Goal: Task Accomplishment & Management: Complete application form

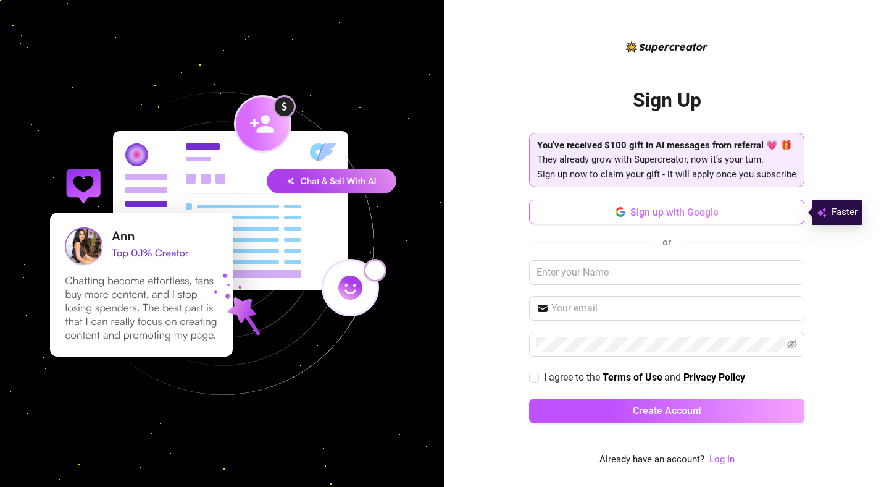
click at [680, 214] on span "Sign up with Google" at bounding box center [675, 212] width 88 height 12
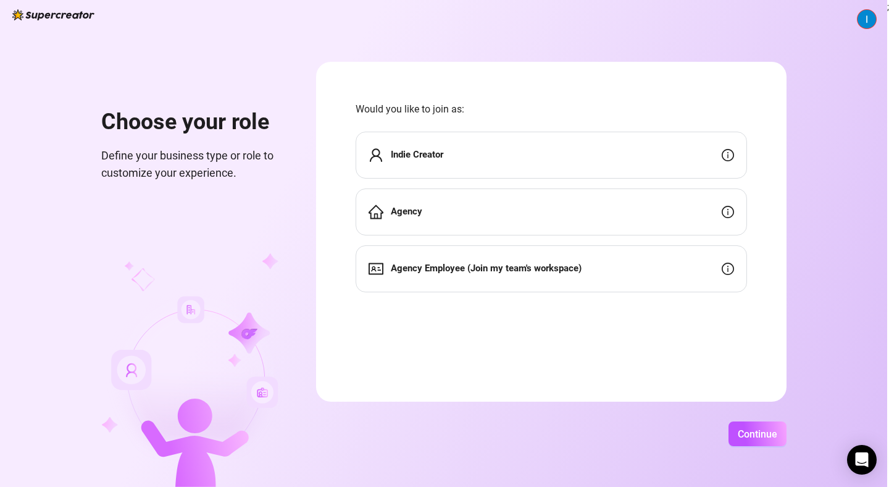
click at [499, 153] on div "Indie Creator" at bounding box center [552, 155] width 392 height 47
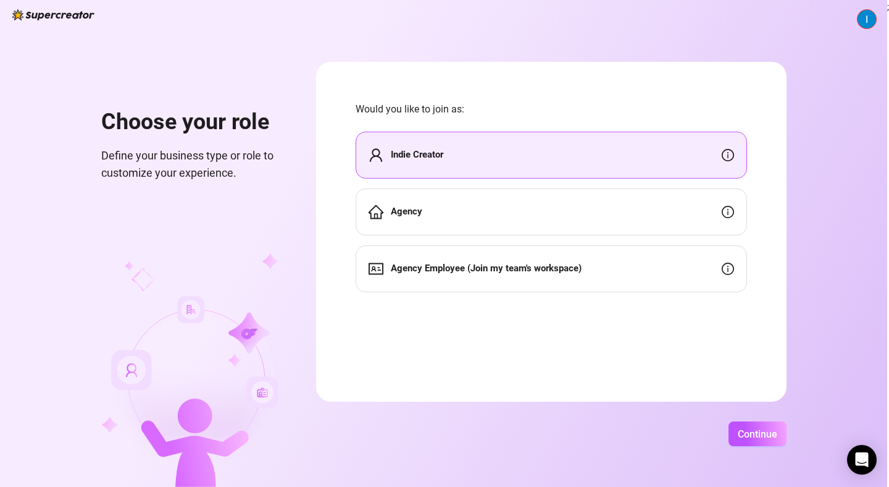
click at [492, 203] on div "Agency" at bounding box center [552, 211] width 392 height 47
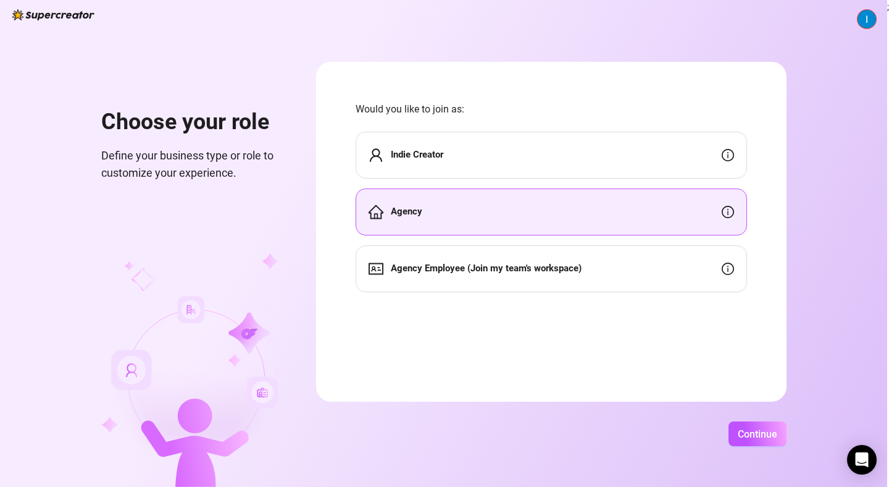
click at [513, 123] on div "Would you like to join as: Indie Creator Agency Agency Employee (Join my team's…" at bounding box center [552, 196] width 392 height 191
click at [510, 160] on div "Indie Creator" at bounding box center [552, 155] width 392 height 47
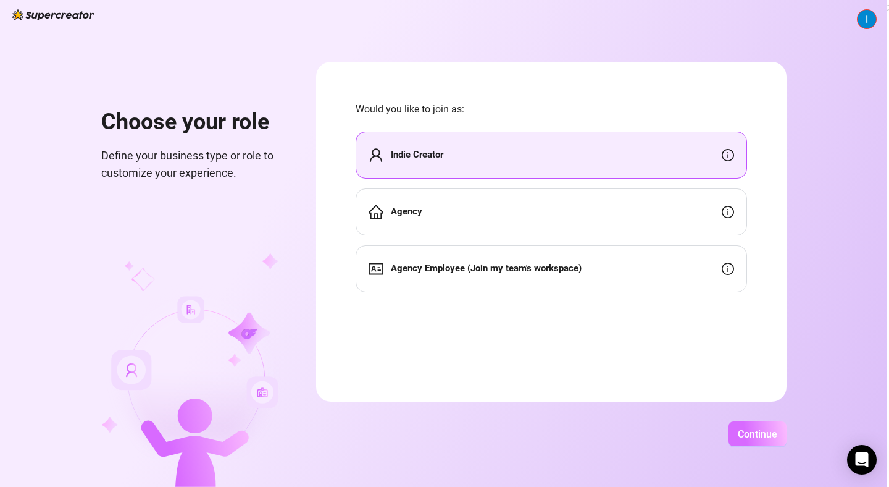
click at [752, 437] on span "Continue" at bounding box center [758, 434] width 40 height 12
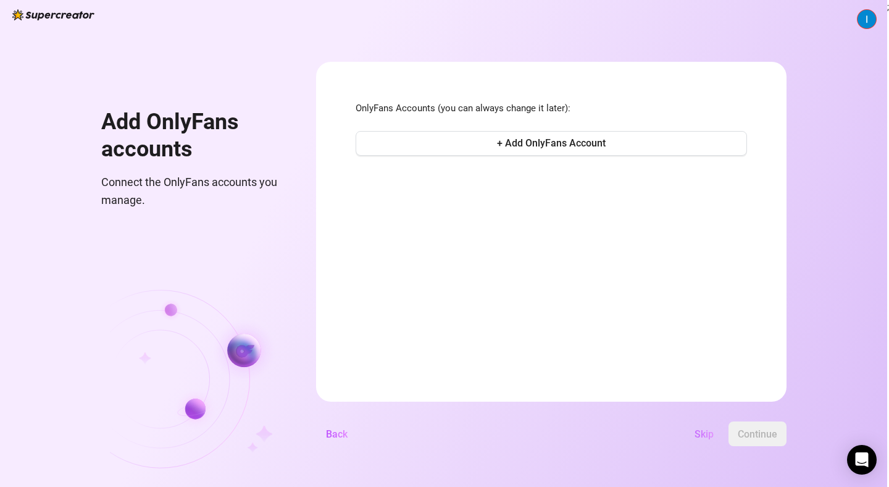
click at [695, 434] on span "Skip" at bounding box center [704, 434] width 19 height 12
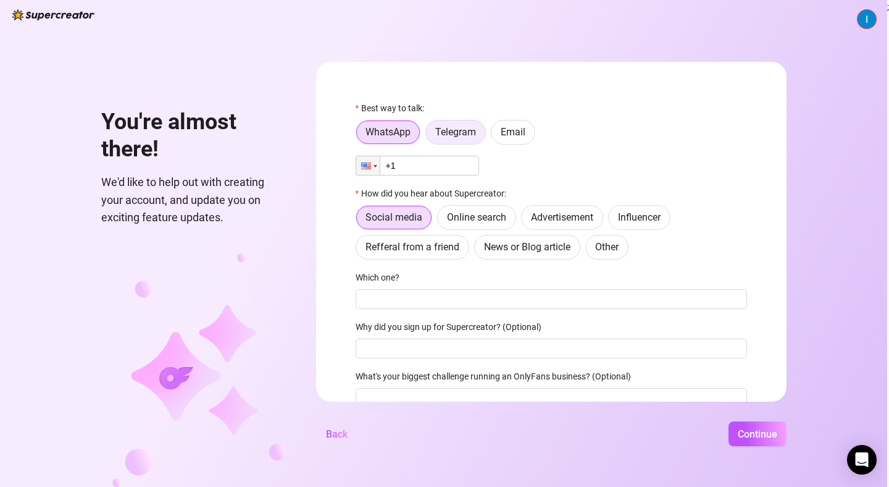
click at [443, 135] on span "Telegram" at bounding box center [455, 132] width 41 height 12
click at [429, 135] on input "Telegram" at bounding box center [429, 135] width 0 height 0
click at [547, 132] on div "WhatsApp Telegram Email" at bounding box center [552, 132] width 392 height 25
click at [474, 167] on input "text" at bounding box center [559, 166] width 362 height 14
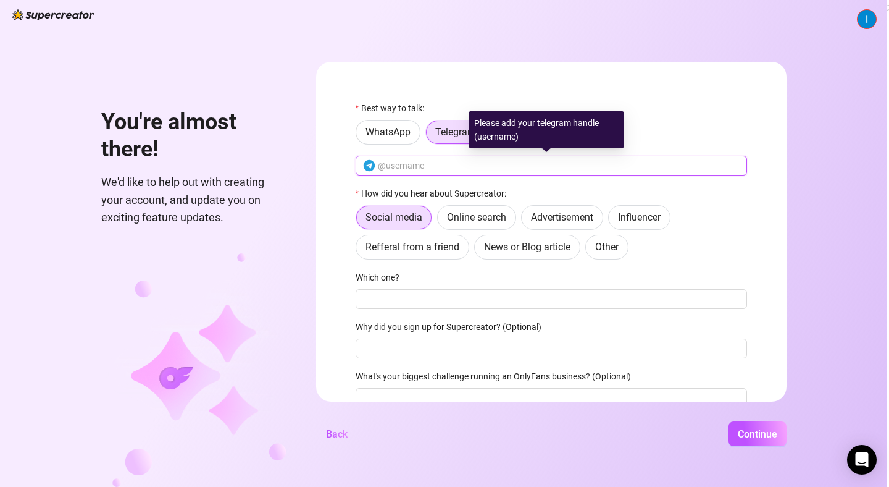
type input "l"
type input "ilian20"
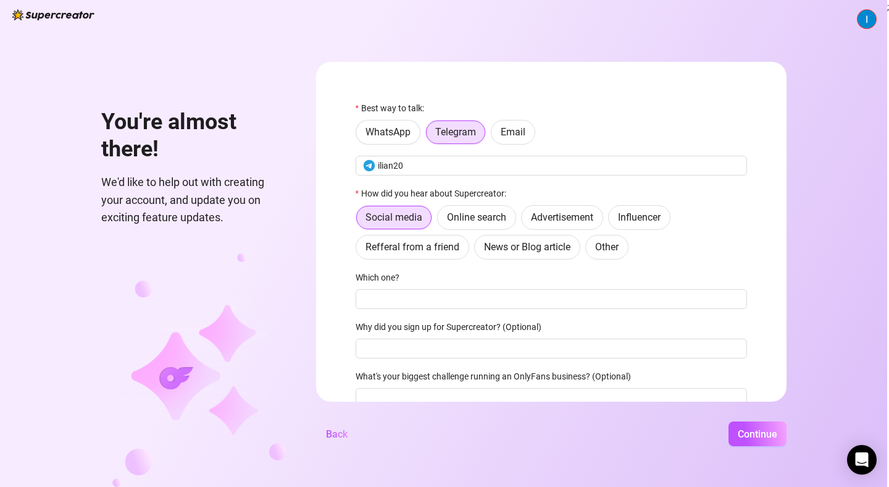
click at [634, 120] on div "WhatsApp Telegram Email" at bounding box center [552, 132] width 392 height 25
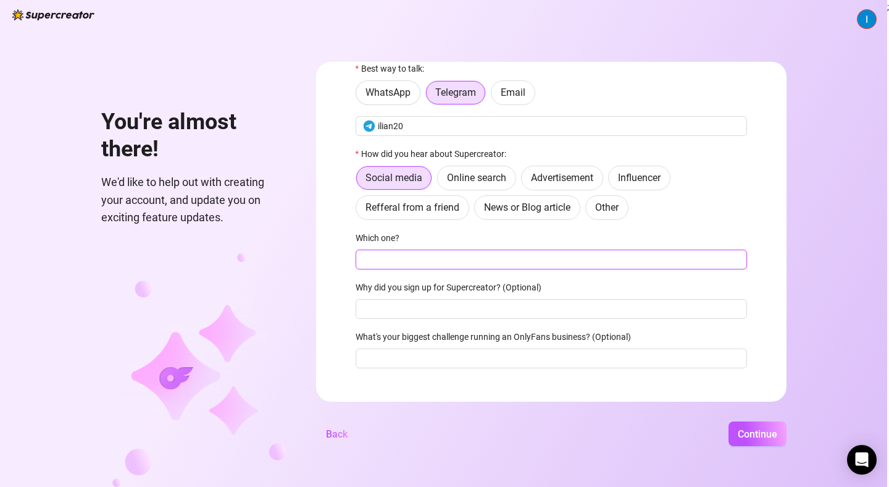
click at [411, 263] on input "Which one?" at bounding box center [552, 260] width 392 height 20
type input "W"
type input "o"
type input "j"
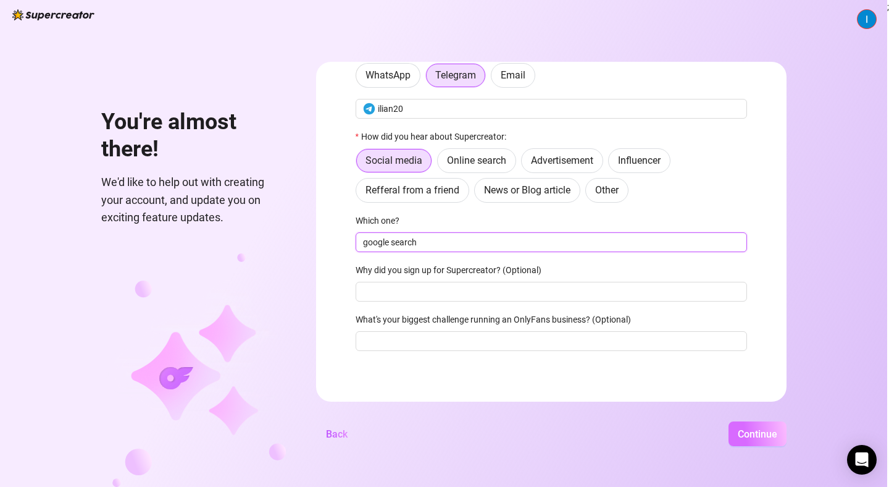
type input "google search"
click at [750, 438] on span "Continue" at bounding box center [758, 434] width 40 height 12
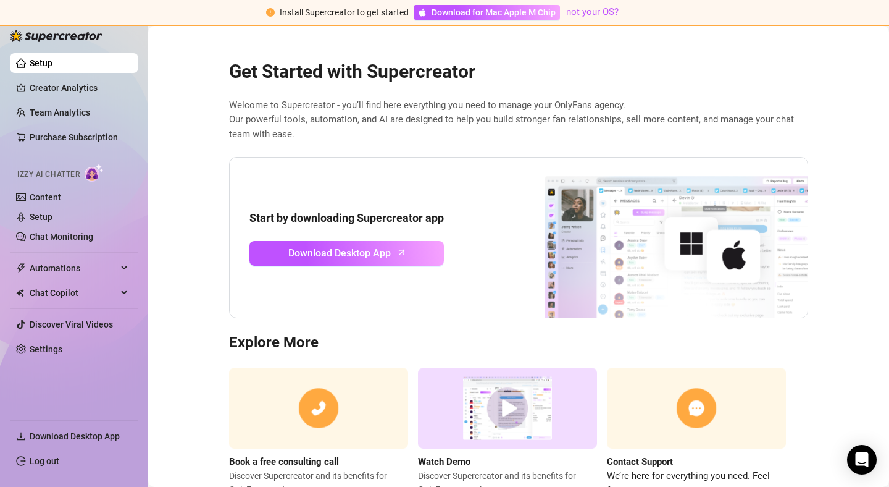
scroll to position [48, 0]
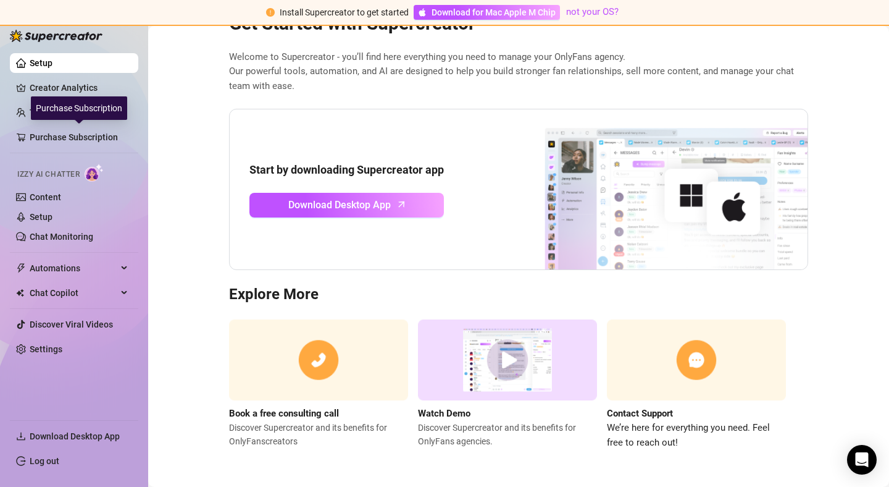
click at [104, 101] on div "Purchase Subscription" at bounding box center [79, 107] width 96 height 23
click at [92, 94] on link "Creator Analytics" at bounding box center [79, 88] width 99 height 20
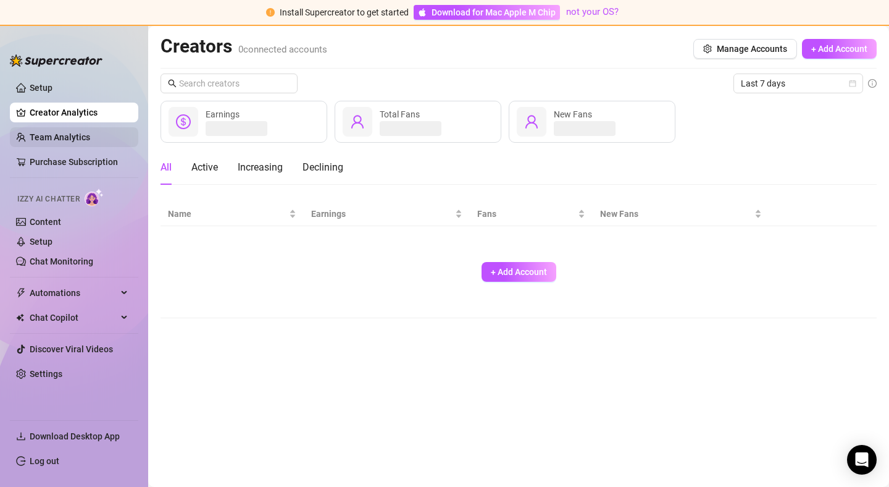
click at [71, 135] on link "Team Analytics" at bounding box center [60, 137] width 61 height 10
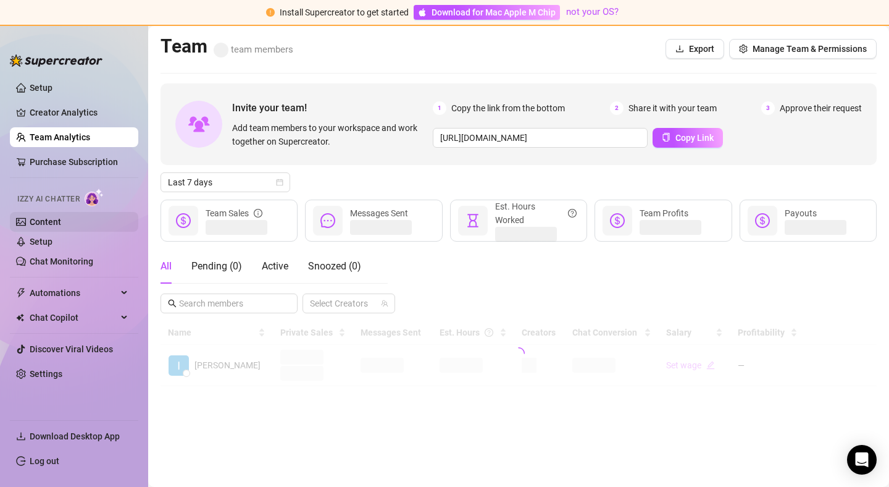
click at [61, 223] on link "Content" at bounding box center [45, 222] width 31 height 10
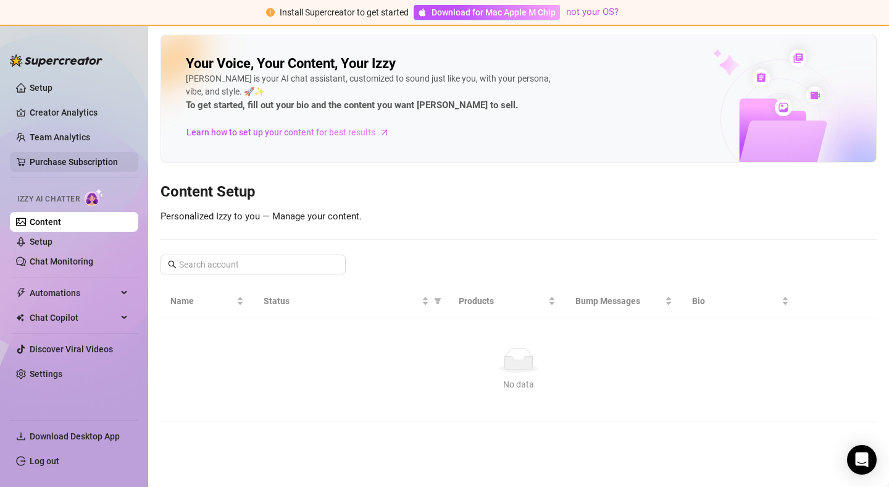
click at [65, 161] on link "Purchase Subscription" at bounding box center [79, 162] width 99 height 20
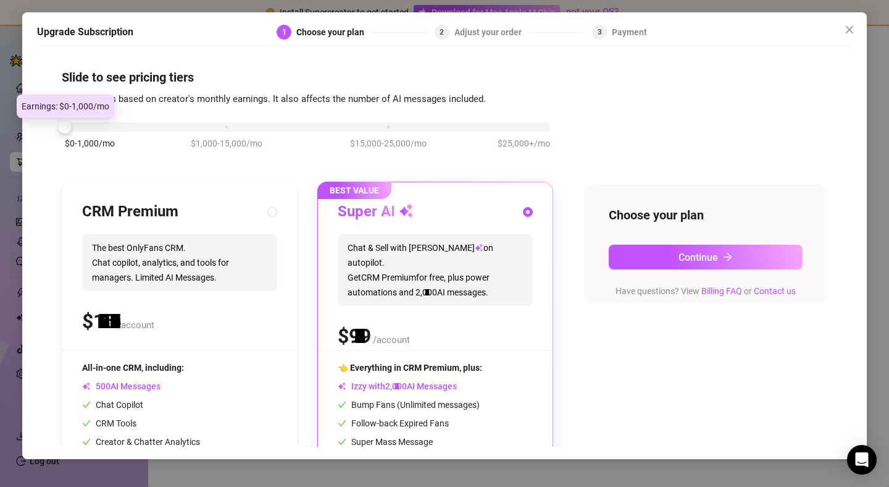
click at [121, 127] on div "$0-1,000/mo $1,000-15,000/mo $15,000-25,000/mo $25,000+/mo" at bounding box center [307, 123] width 485 height 7
click at [121, 128] on div at bounding box center [307, 126] width 485 height 9
click at [225, 123] on div "$0-1,000/mo $1,000-15,000/mo $15,000-25,000/mo $25,000+/mo" at bounding box center [307, 123] width 485 height 7
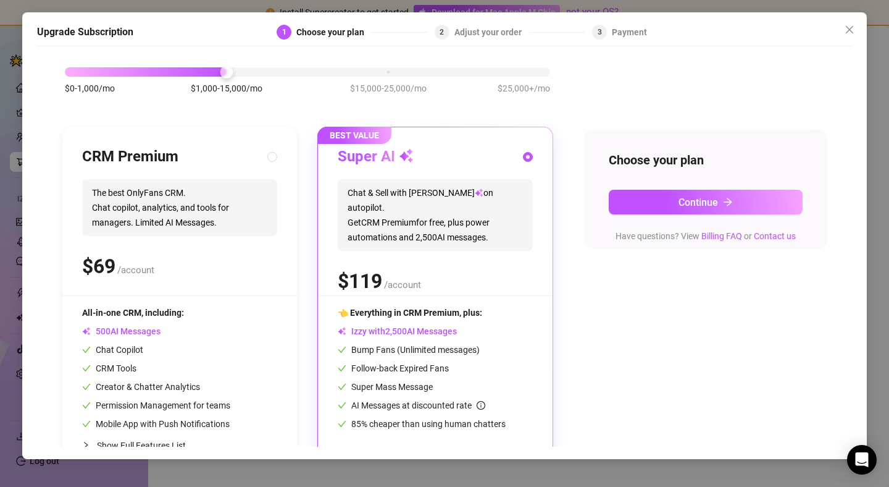
scroll to position [40, 0]
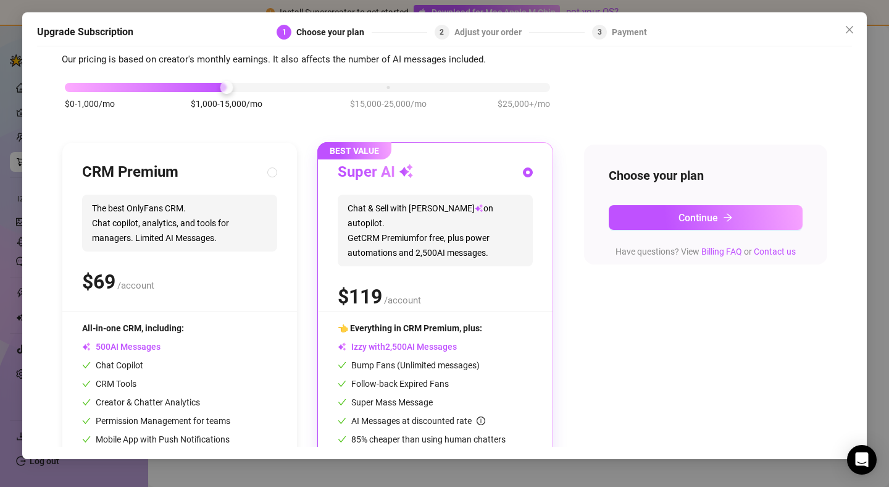
click at [845, 22] on button "Close" at bounding box center [850, 30] width 20 height 20
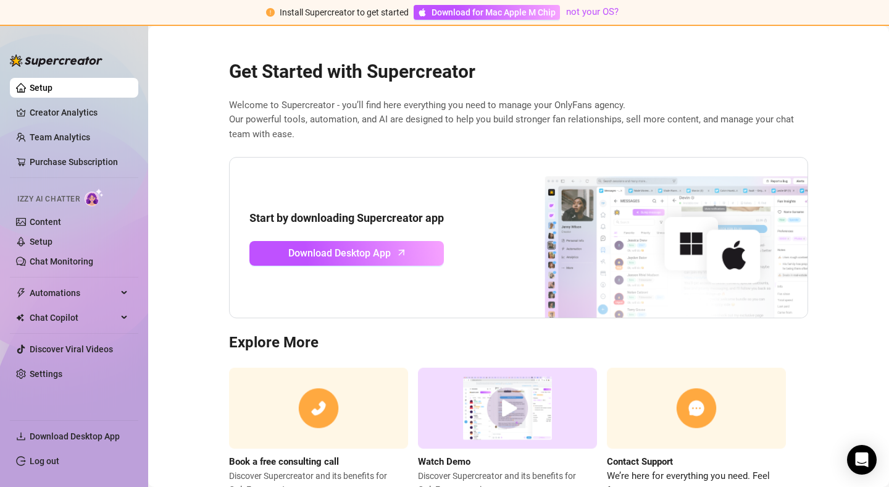
scroll to position [48, 0]
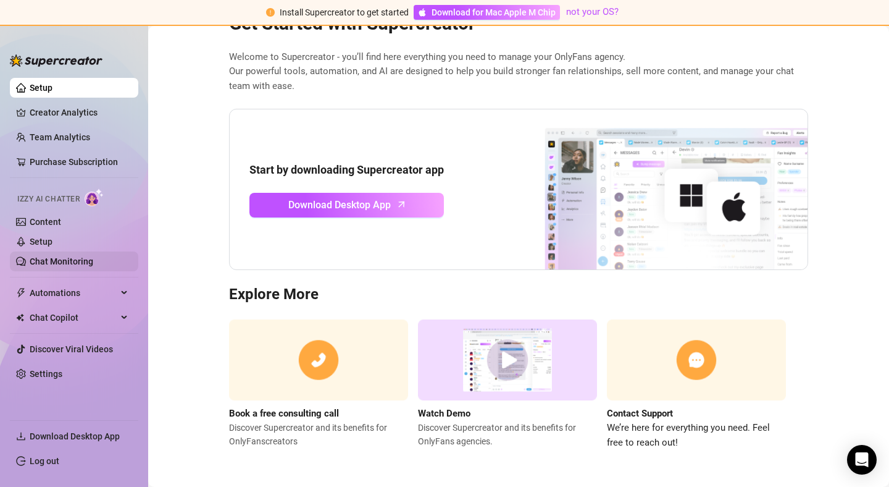
click at [58, 256] on link "Chat Monitoring" at bounding box center [62, 261] width 64 height 10
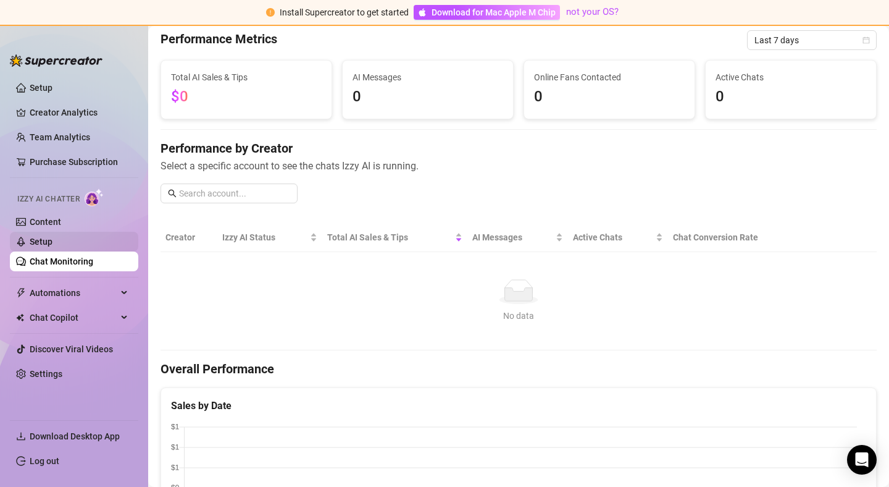
click at [52, 246] on link "Setup" at bounding box center [41, 242] width 23 height 10
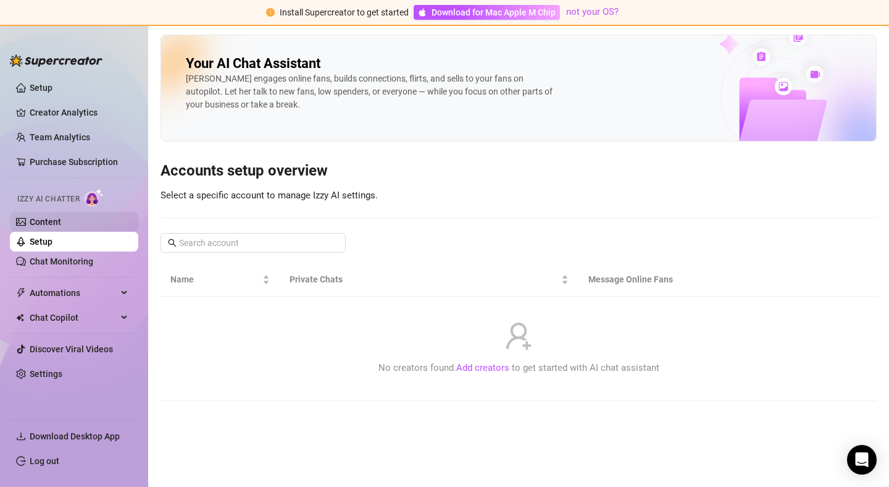
click at [51, 227] on link "Content" at bounding box center [45, 222] width 31 height 10
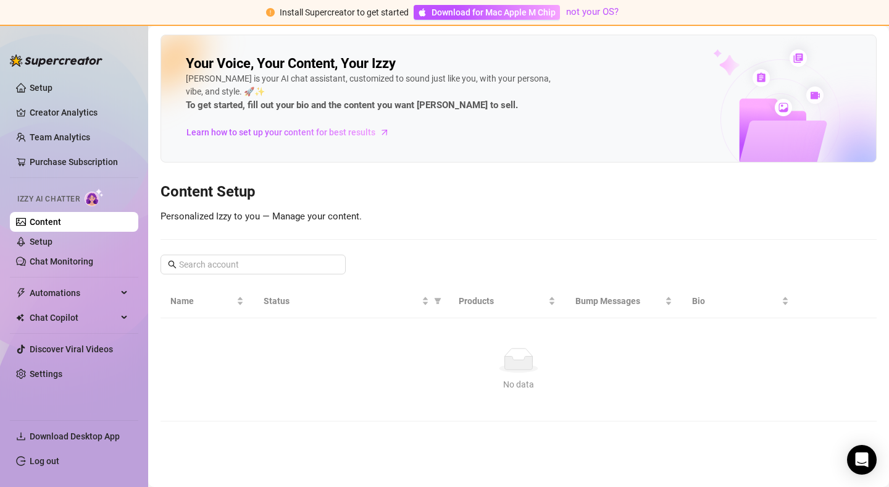
click at [51, 180] on ul "Setup Creator Analytics Team Analytics Purchase Subscription Izzy AI Chatter Co…" at bounding box center [74, 244] width 128 height 342
click at [51, 170] on link "Purchase Subscription" at bounding box center [79, 162] width 99 height 20
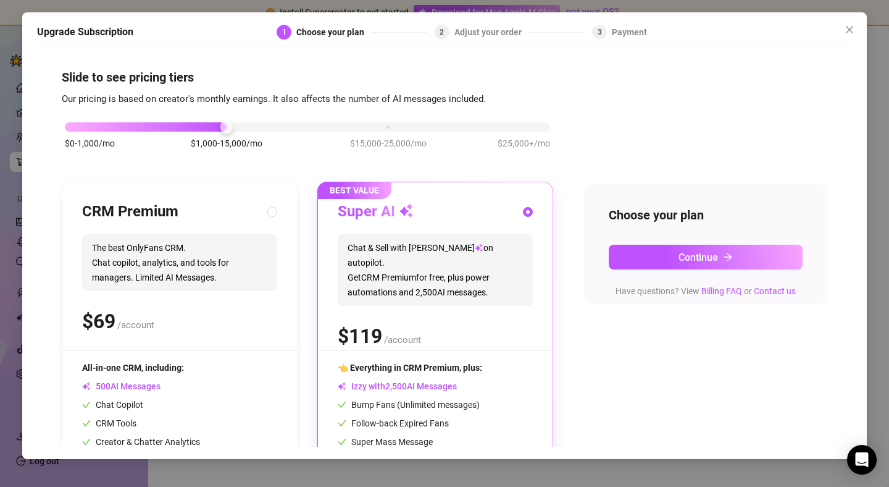
click at [10, 204] on div "Upgrade Subscription 1 Choose your plan 2 Adjust your order 3 Payment Slide to …" at bounding box center [444, 243] width 889 height 487
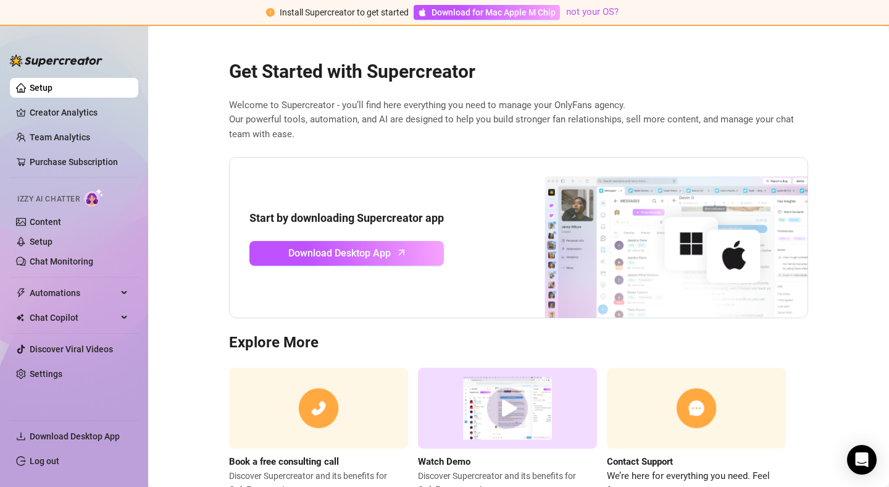
click at [34, 198] on span "Izzy AI Chatter" at bounding box center [48, 199] width 62 height 12
click at [35, 238] on link "Setup" at bounding box center [41, 242] width 23 height 10
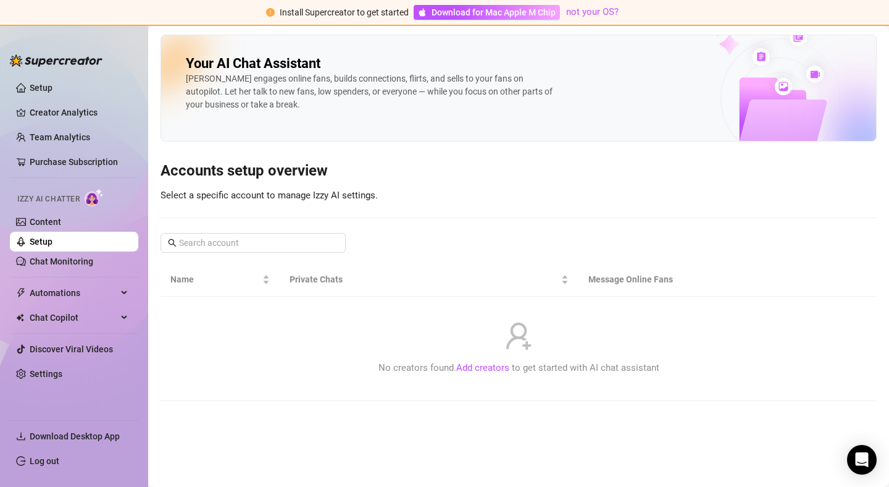
click at [65, 150] on ul "Setup Creator Analytics Team Analytics Purchase Subscription Izzy AI Chatter Co…" at bounding box center [74, 244] width 128 height 342
click at [64, 154] on link "Purchase Subscription" at bounding box center [79, 162] width 99 height 20
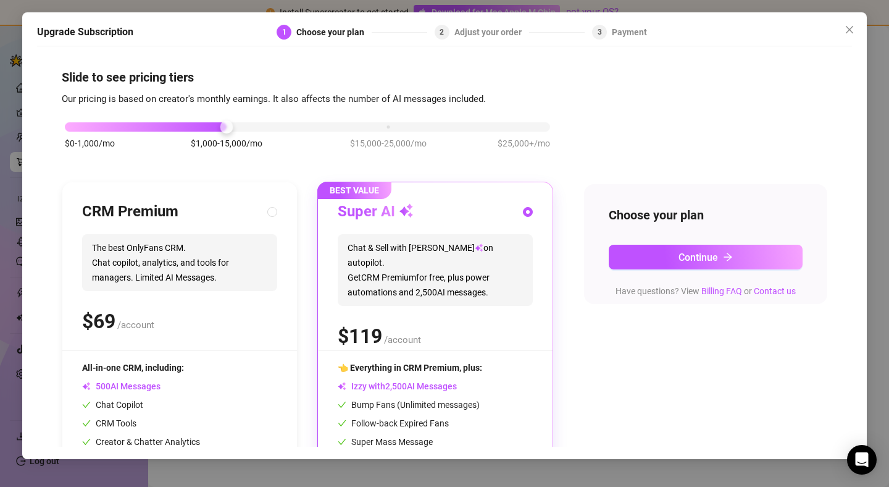
click at [0, 145] on div "Upgrade Subscription 1 Choose your plan 2 Adjust your order 3 Payment Slide to …" at bounding box center [444, 243] width 889 height 487
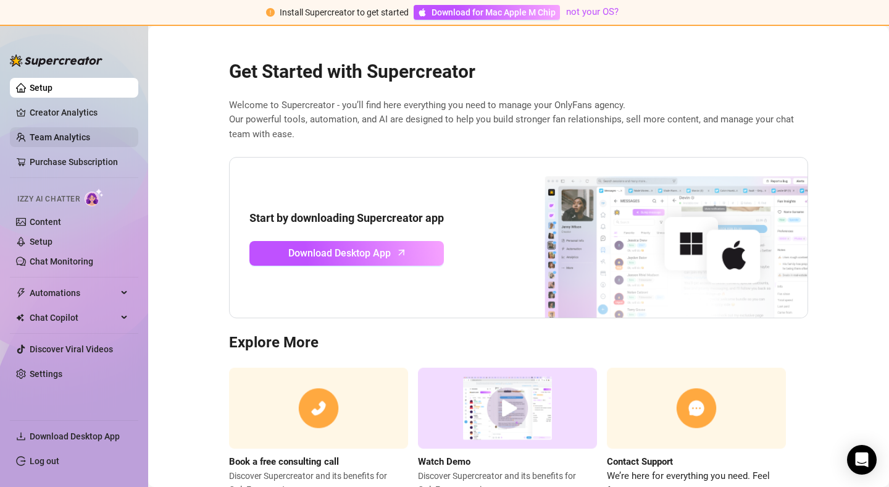
click at [30, 142] on link "Team Analytics" at bounding box center [60, 137] width 61 height 10
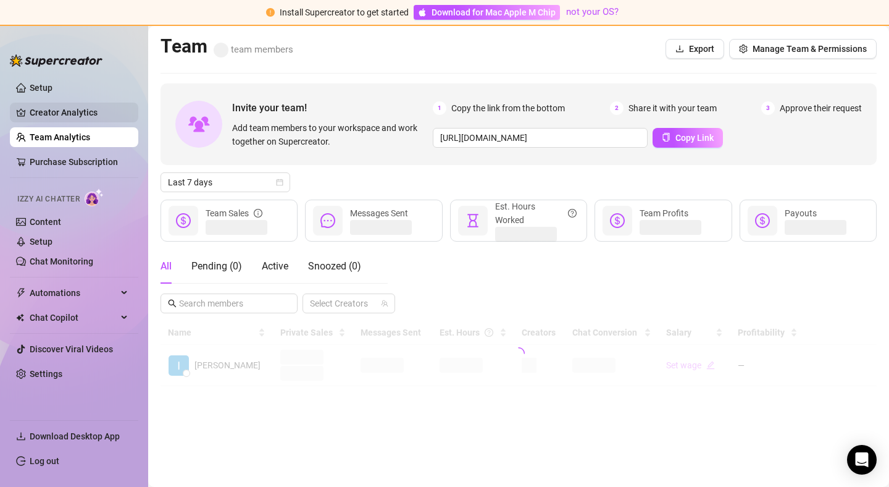
click at [57, 116] on link "Creator Analytics" at bounding box center [79, 113] width 99 height 20
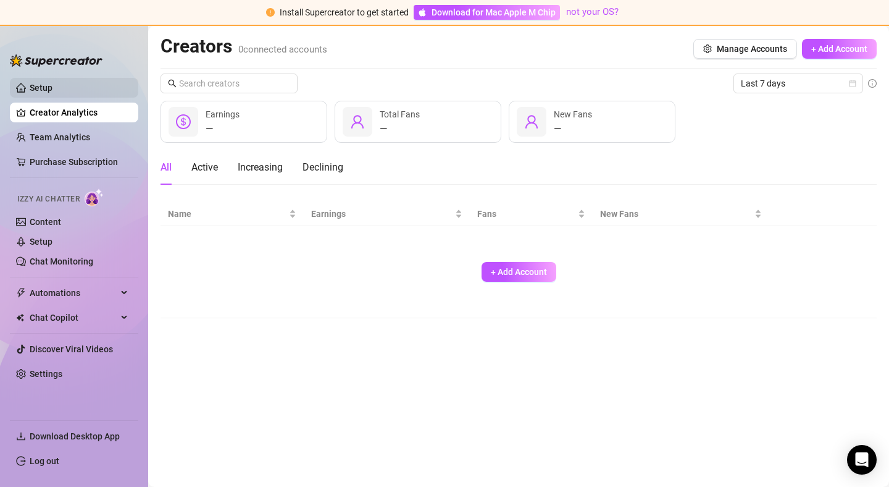
click at [52, 91] on link "Setup" at bounding box center [41, 88] width 23 height 10
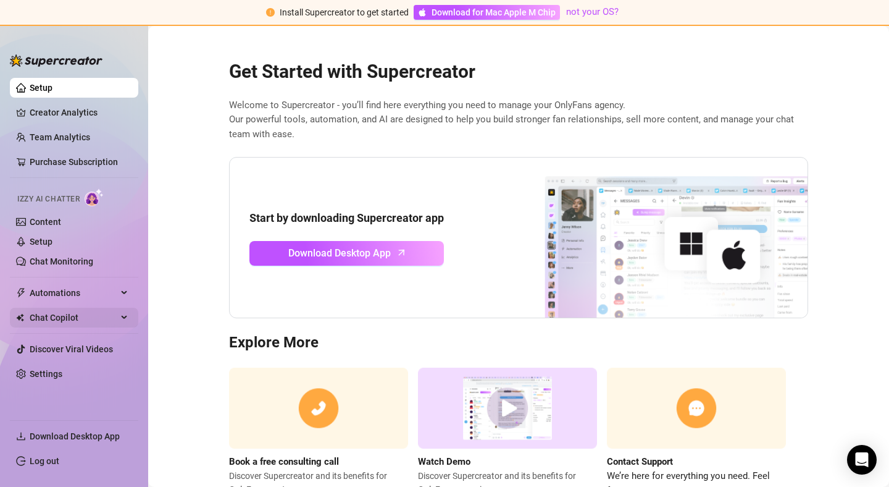
click at [65, 314] on span "Chat Copilot" at bounding box center [74, 318] width 88 height 20
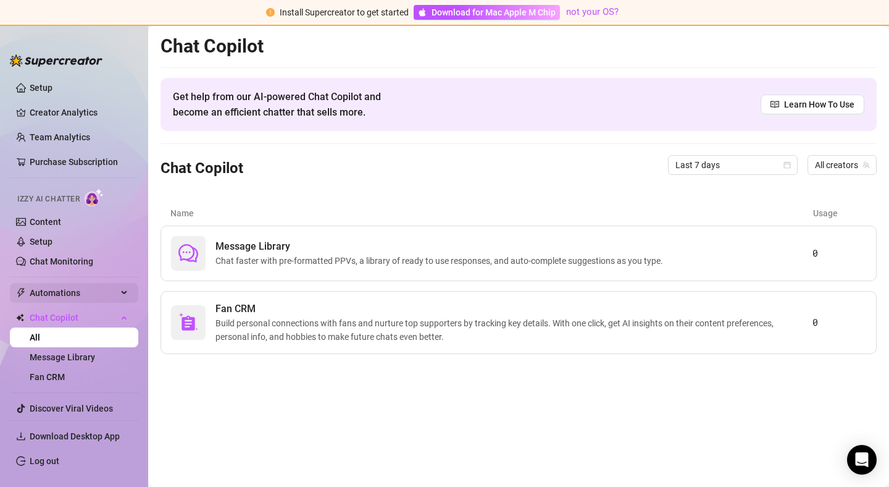
click at [67, 285] on span "Automations" at bounding box center [74, 293] width 88 height 20
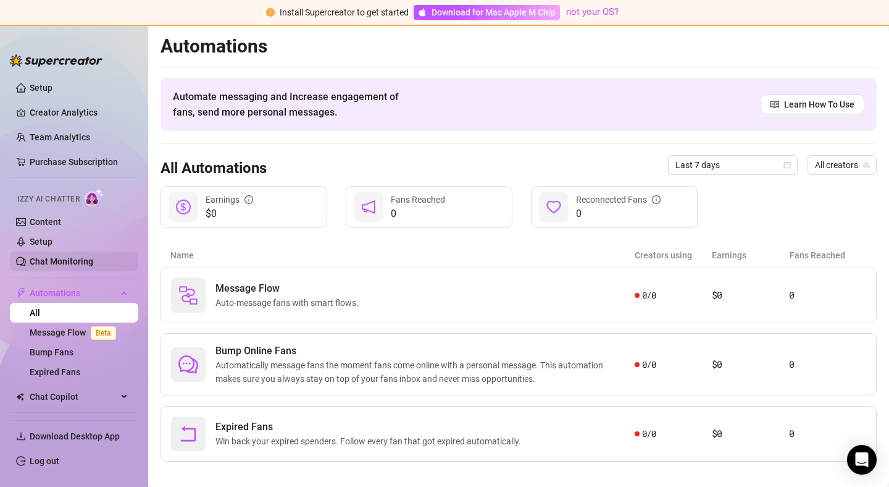
click at [59, 262] on link "Chat Monitoring" at bounding box center [62, 261] width 64 height 10
